Goal: Register for event/course

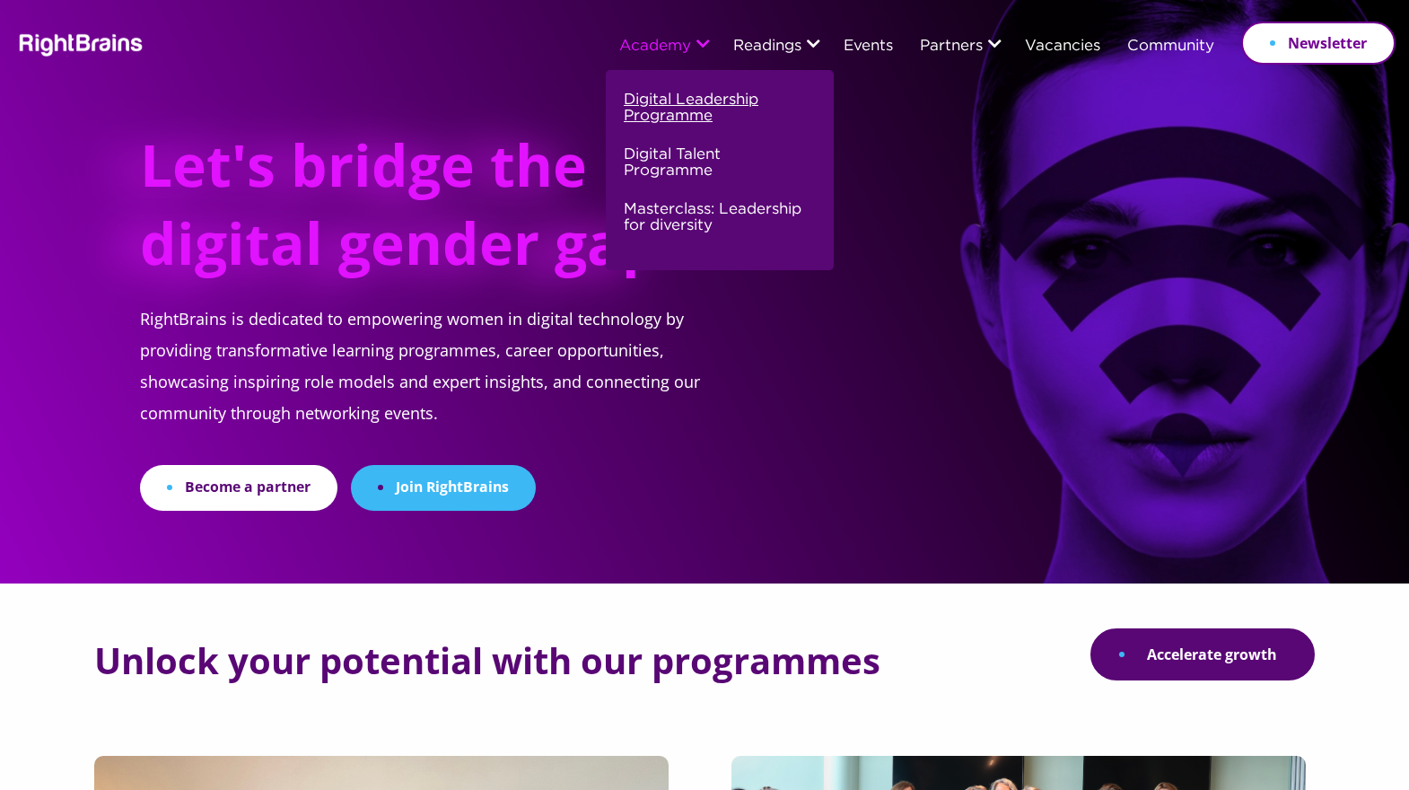
click at [654, 119] on link "Digital Leadership Programme" at bounding box center [718, 115] width 188 height 55
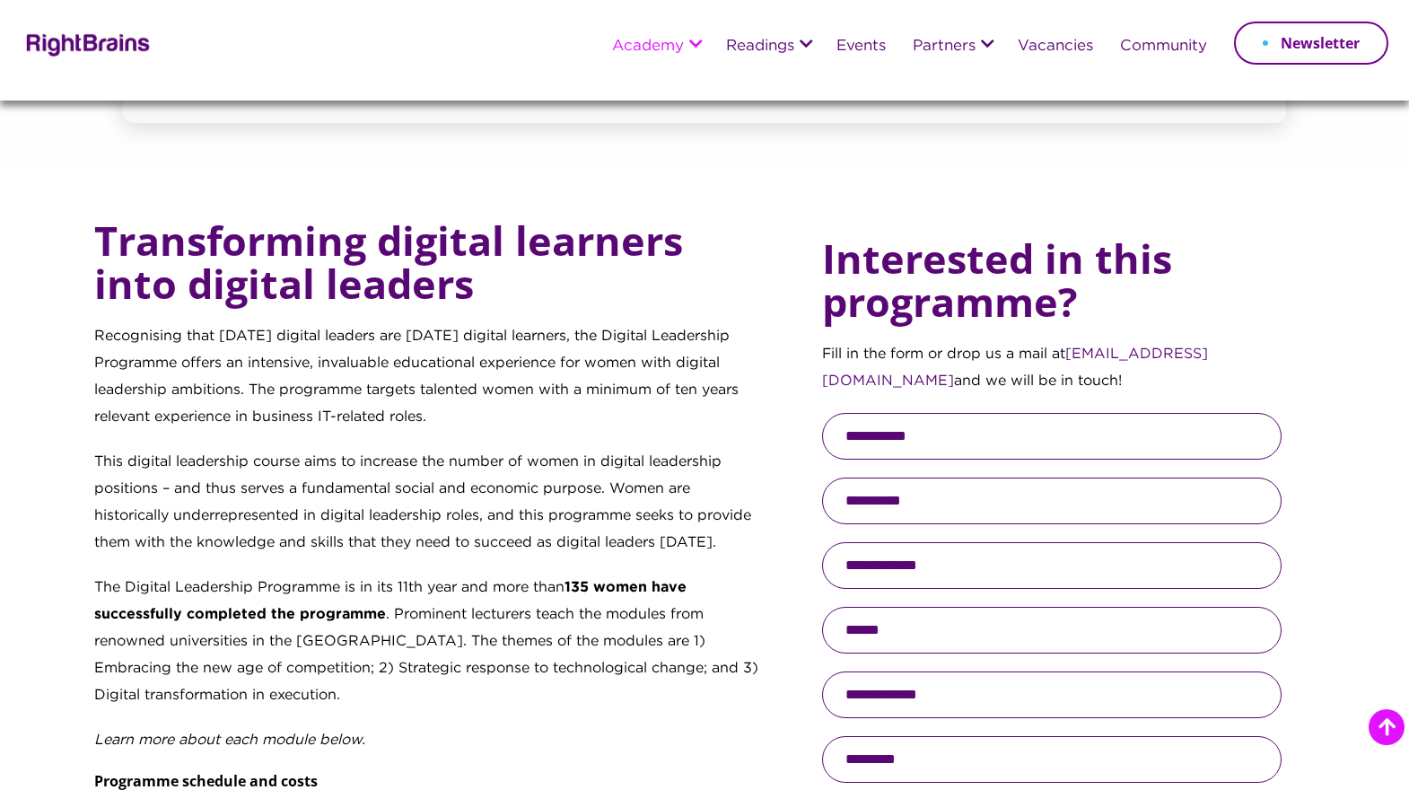
scroll to position [630, 0]
drag, startPoint x: 98, startPoint y: 335, endPoint x: 435, endPoint y: 406, distance: 344.0
click at [435, 406] on p "Recognising that [DATE] digital leaders are [DATE] digital learners, the Digita…" at bounding box center [428, 385] width 668 height 126
copy p "Recognising that [DATE] digital leaders are [DATE] digital learners, the Digita…"
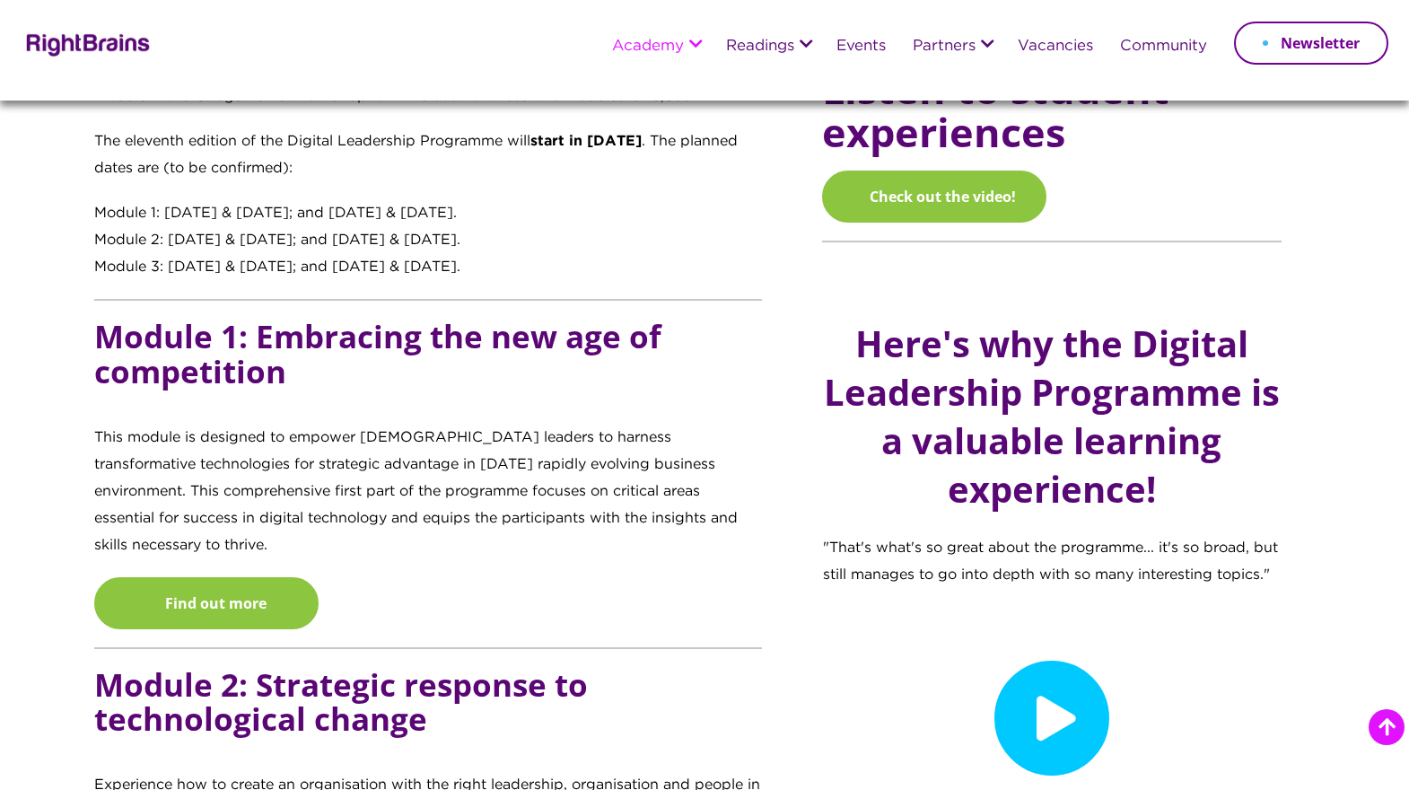
scroll to position [1535, 0]
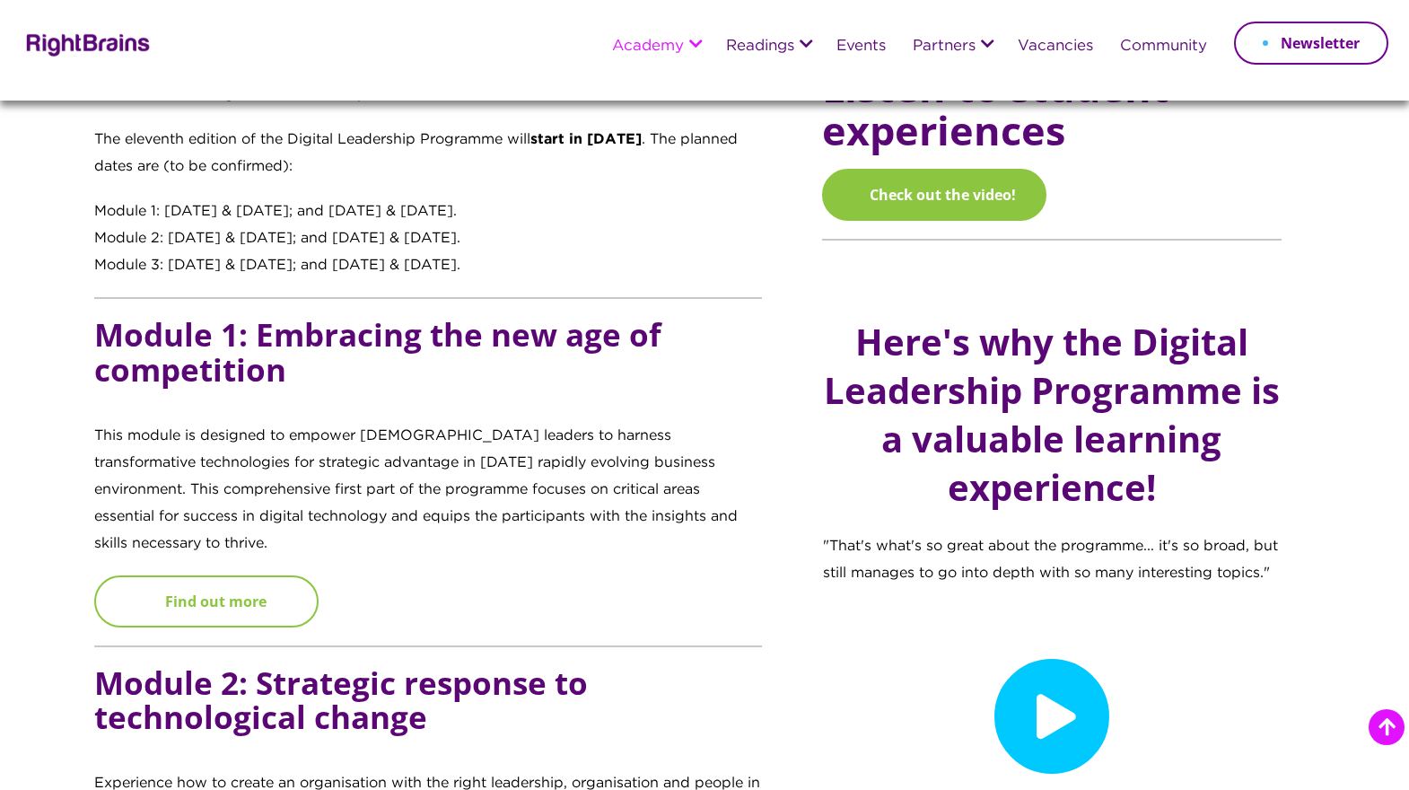
click at [251, 575] on link "Find out more" at bounding box center [206, 601] width 224 height 52
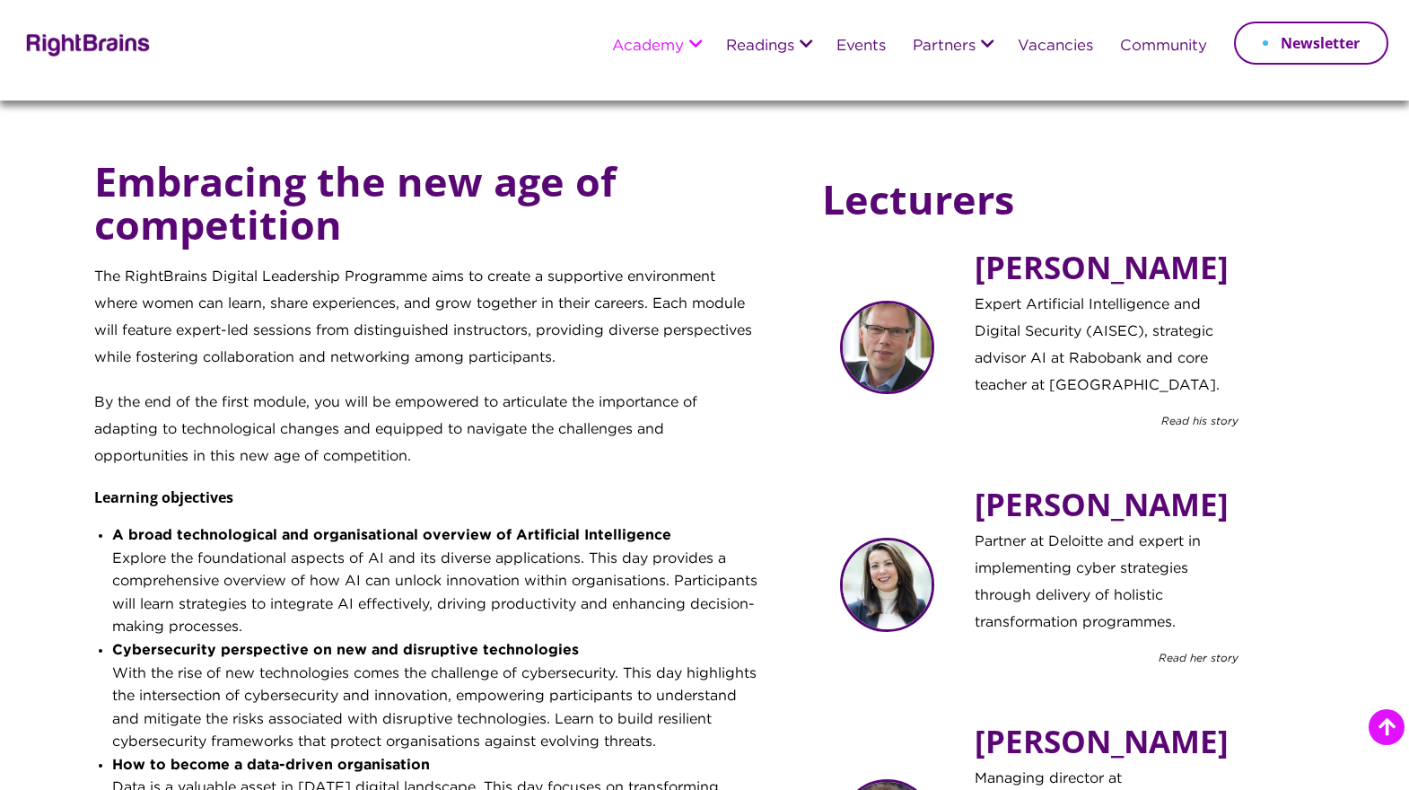
scroll to position [518, 0]
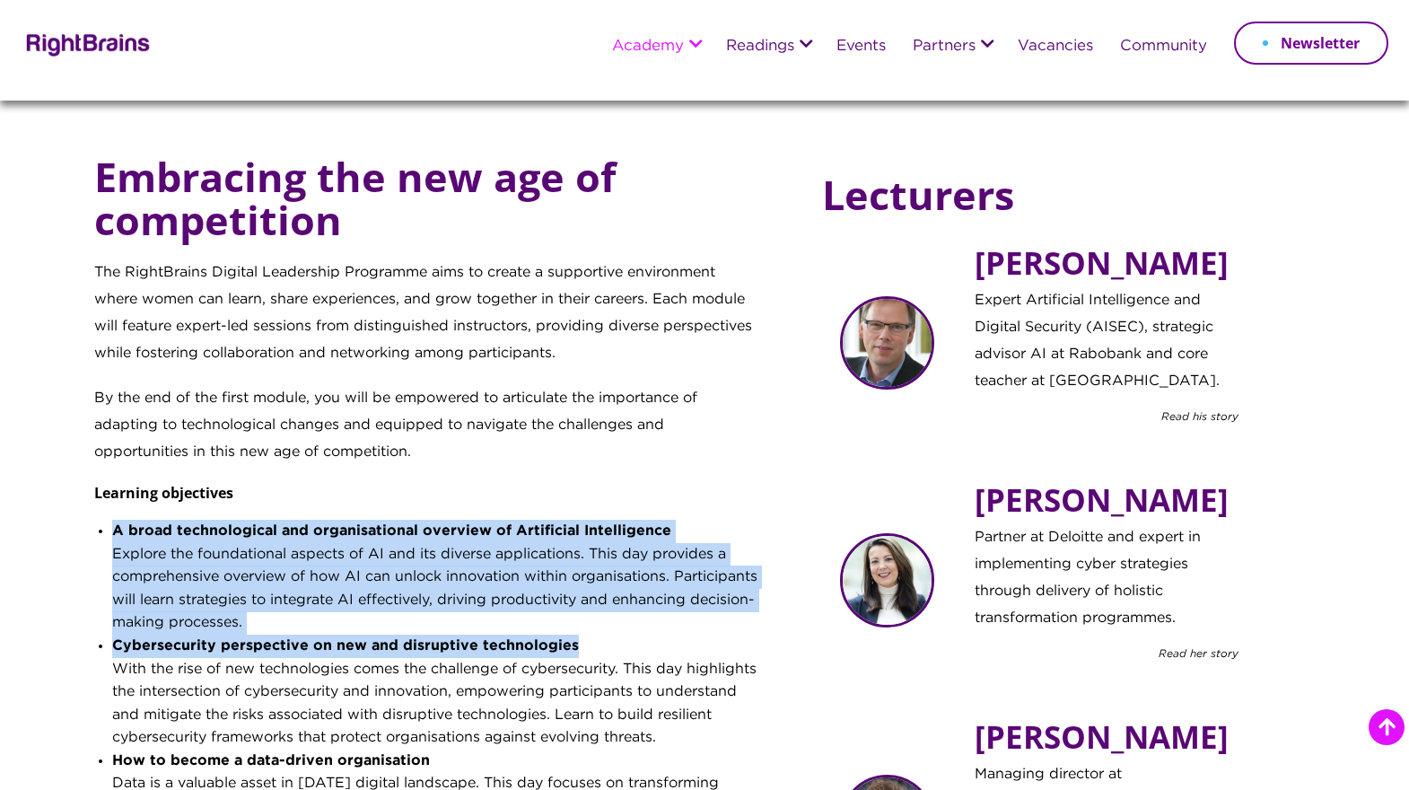
drag, startPoint x: 574, startPoint y: 639, endPoint x: 109, endPoint y: 534, distance: 476.7
click at [109, 534] on div "Embracing the new age of competition The RightBrains Digital Leadership Program…" at bounding box center [428, 661] width 668 height 1013
copy ul "A broad technological and organisational overview of Artificial Intelligence Ex…"
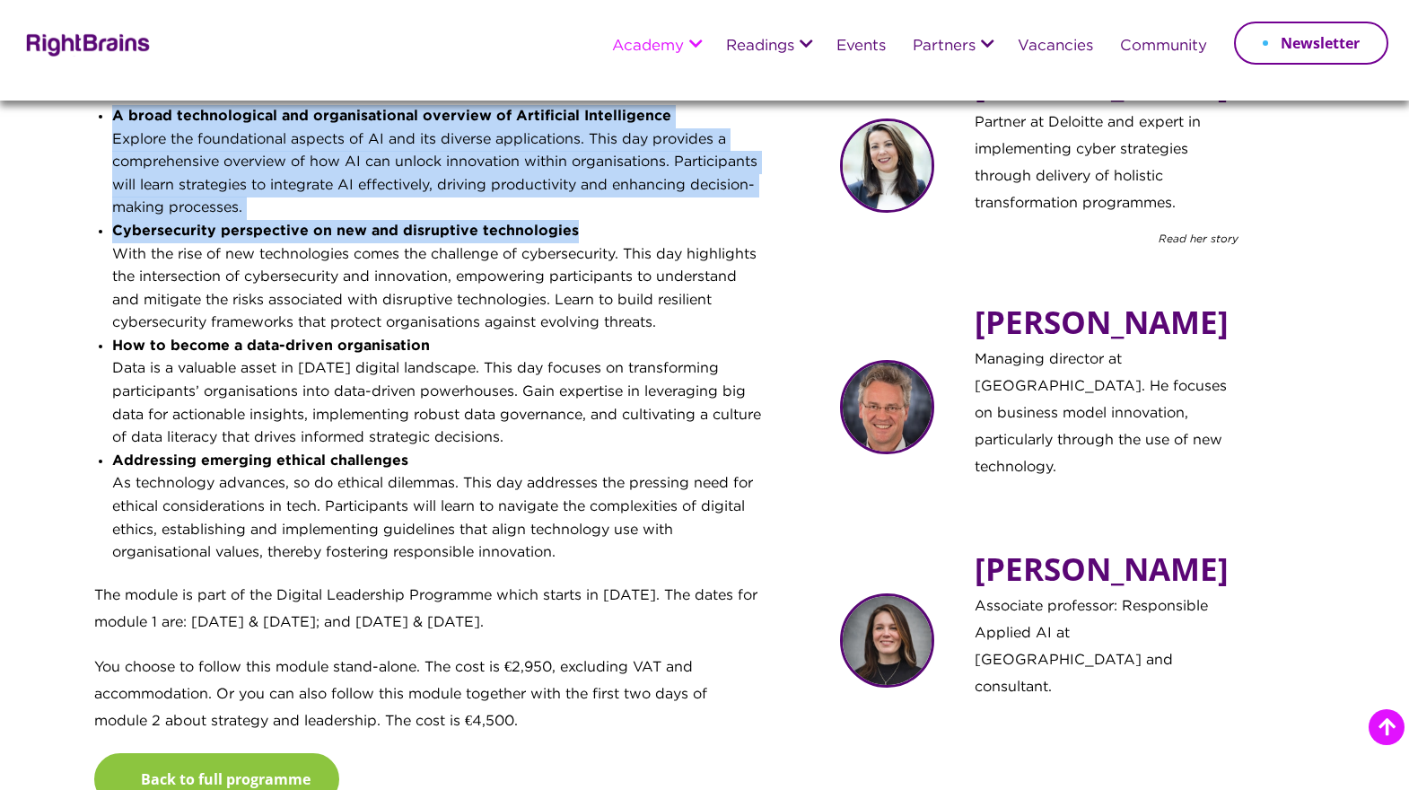
scroll to position [784, 0]
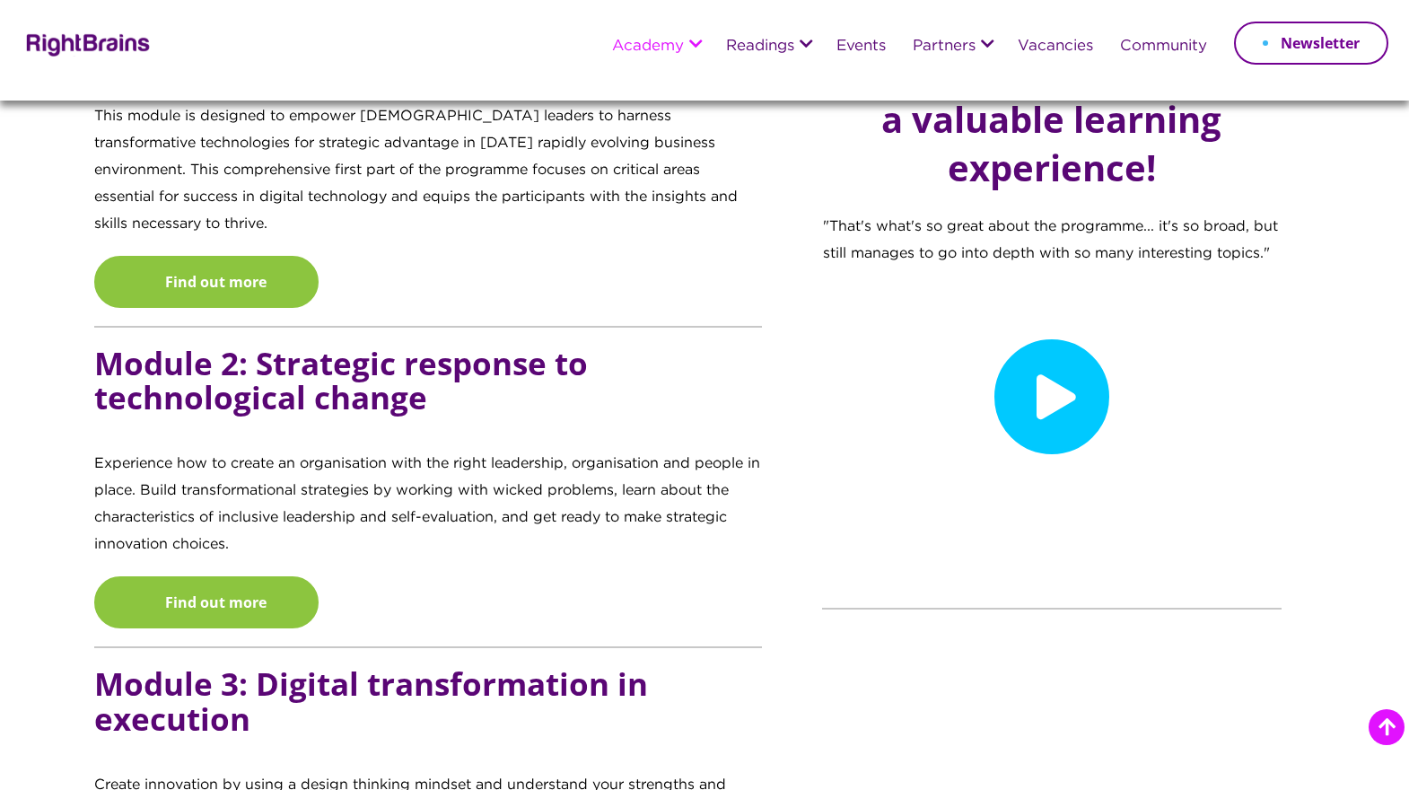
scroll to position [1857, 0]
